Goal: Information Seeking & Learning: Learn about a topic

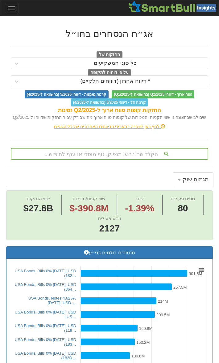
click at [94, 151] on div "הקלד שם ני״ע, מנפיק, גוף מוסדי או ענף לחיפוש..." at bounding box center [109, 153] width 197 height 11
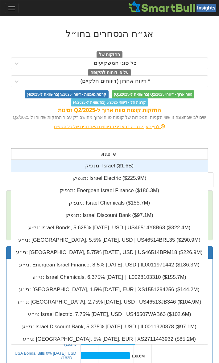
scroll to position [87, 0]
type input "israel el"
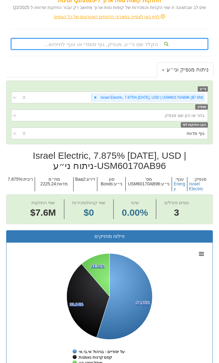
scroll to position [220, 0]
